Goal: Information Seeking & Learning: Learn about a topic

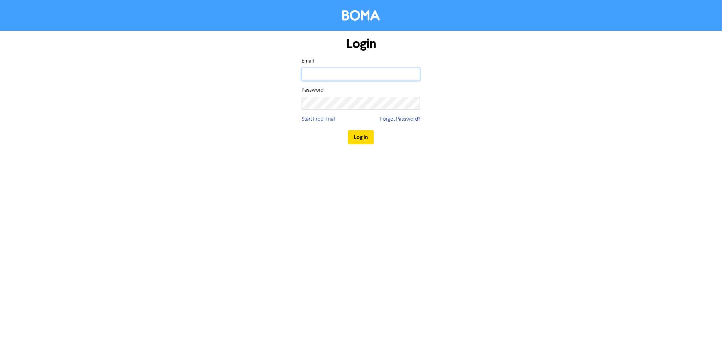
type input "[PERSON_NAME][EMAIL_ADDRESS][DOMAIN_NAME]"
click at [362, 138] on button "Log In" at bounding box center [361, 137] width 26 height 14
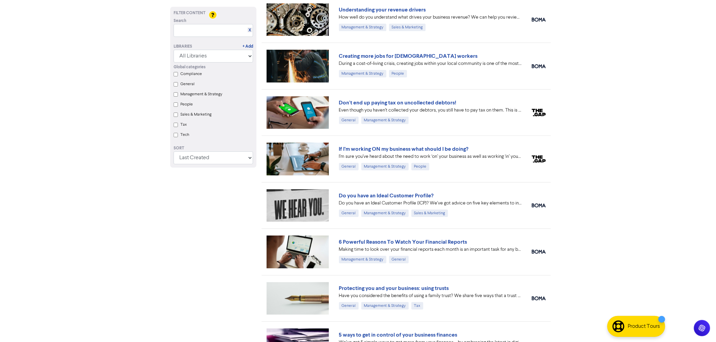
scroll to position [936, 0]
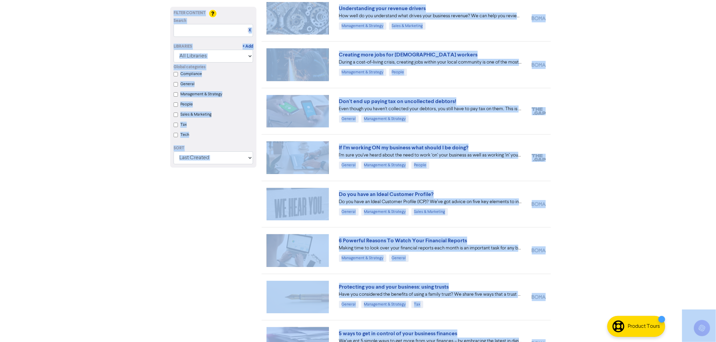
copy body "Support & Resources Video Tutorials FAQ & Guides Marketing Education Annie Mira…"
drag, startPoint x: 655, startPoint y: 108, endPoint x: 644, endPoint y: 102, distance: 12.9
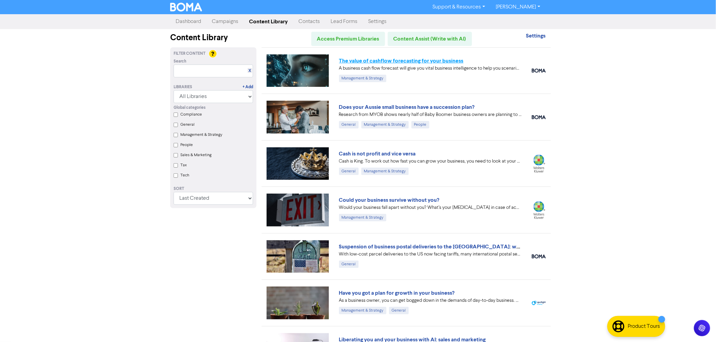
click at [399, 60] on link "The value of cashflow forecasting for your business" at bounding box center [401, 61] width 125 height 7
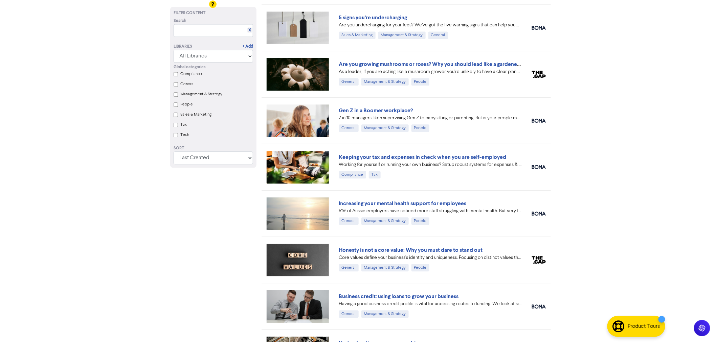
scroll to position [564, 0]
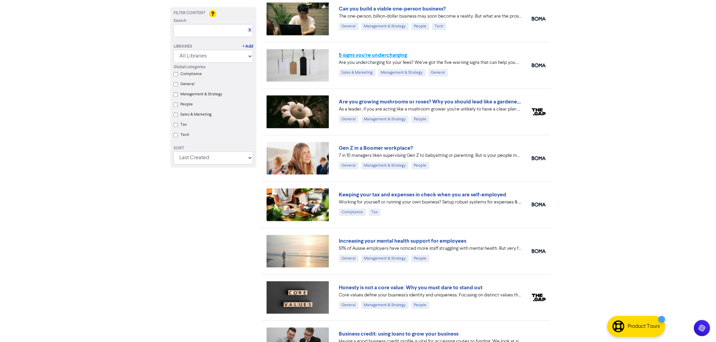
click at [398, 53] on link "5 signs you’re undercharging" at bounding box center [373, 55] width 68 height 7
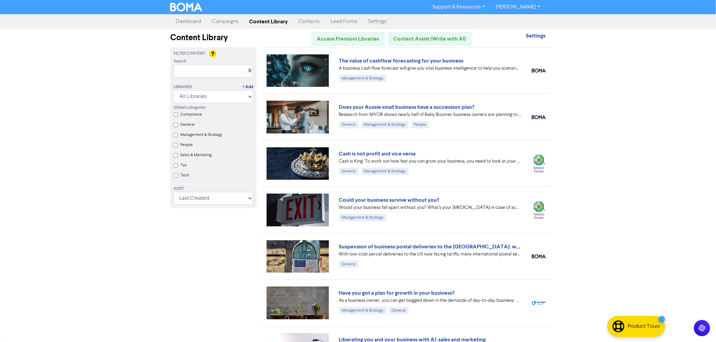
scroll to position [215, 0]
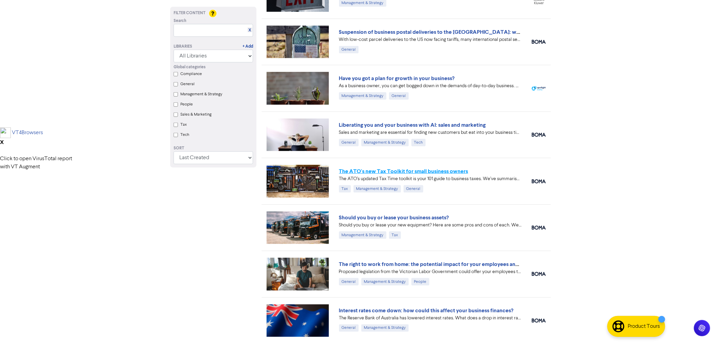
click at [434, 170] on link "The ATO's new Tax Toolkit for small business owners" at bounding box center [403, 171] width 129 height 7
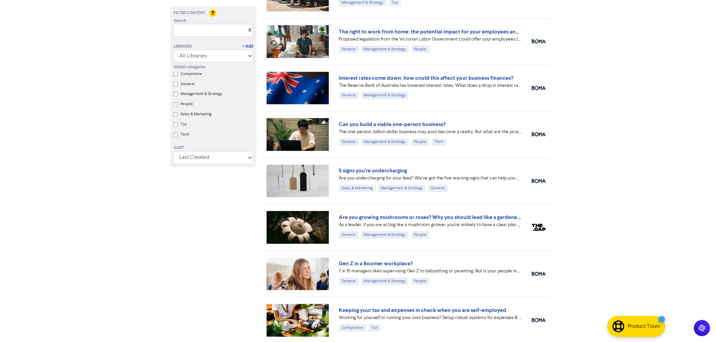
scroll to position [774, 0]
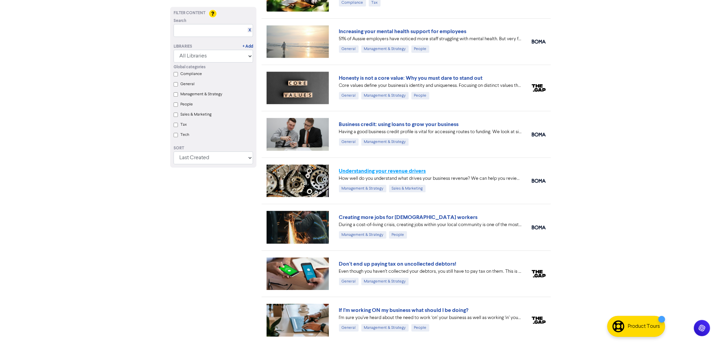
click at [410, 169] on link "Understanding your revenue drivers" at bounding box center [382, 171] width 87 height 7
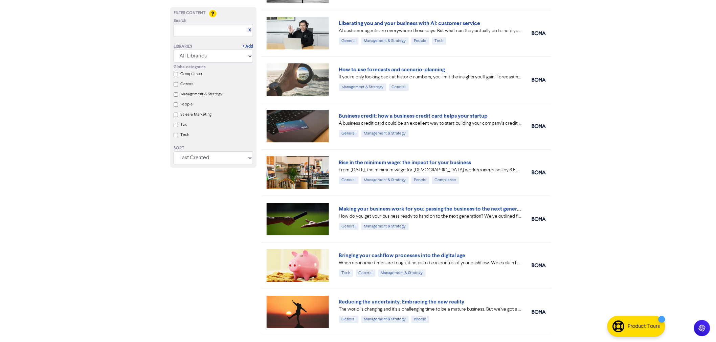
scroll to position [634, 0]
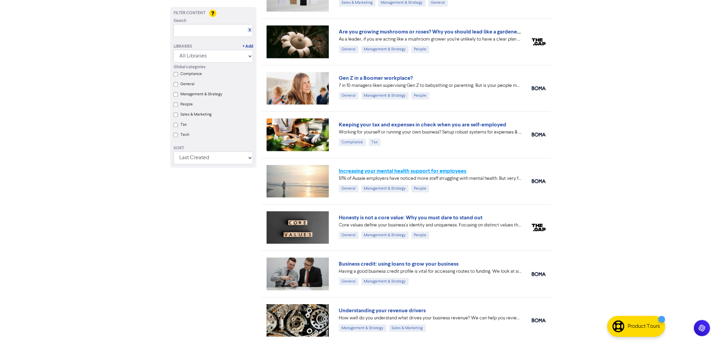
click at [430, 171] on link "Increasing your mental health support for employees" at bounding box center [403, 171] width 128 height 7
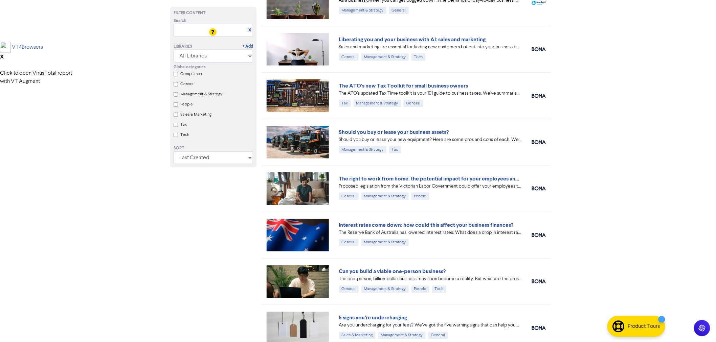
scroll to position [338, 0]
